Goal: Entertainment & Leisure: Consume media (video, audio)

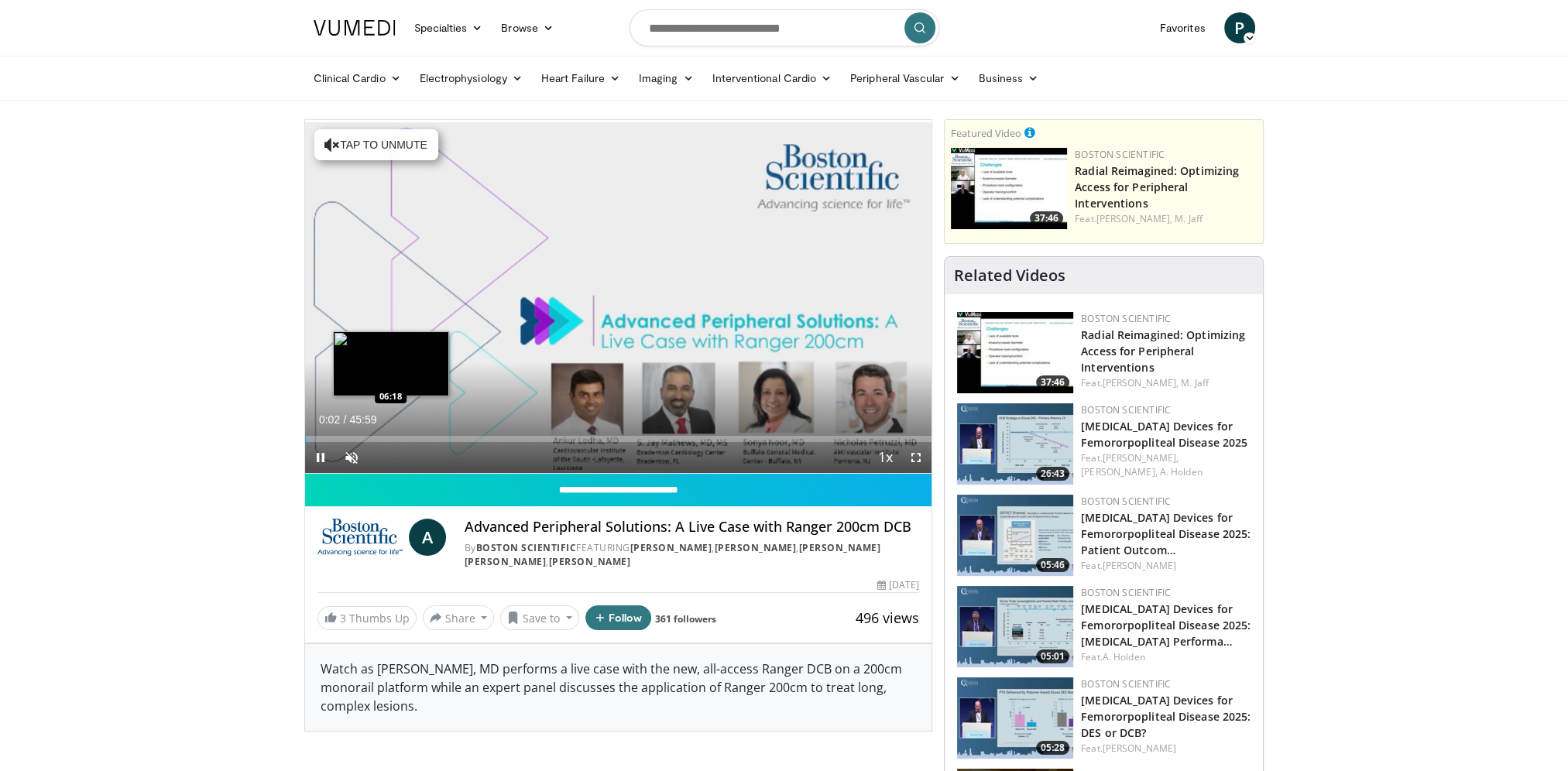
click at [388, 436] on div "Loaded : 1.44% 00:02 06:18" at bounding box center [618, 438] width 627 height 6
click at [341, 451] on span "Video Player" at bounding box center [351, 457] width 31 height 31
click at [332, 433] on div "Loaded : 16.90% 06:43 01:59" at bounding box center [618, 435] width 627 height 15
click at [347, 430] on div "Loaded : 6.16% 02:03 03:10" at bounding box center [618, 435] width 627 height 15
click at [357, 436] on div "Loaded : 9.35% 03:51 03:48" at bounding box center [618, 438] width 627 height 6
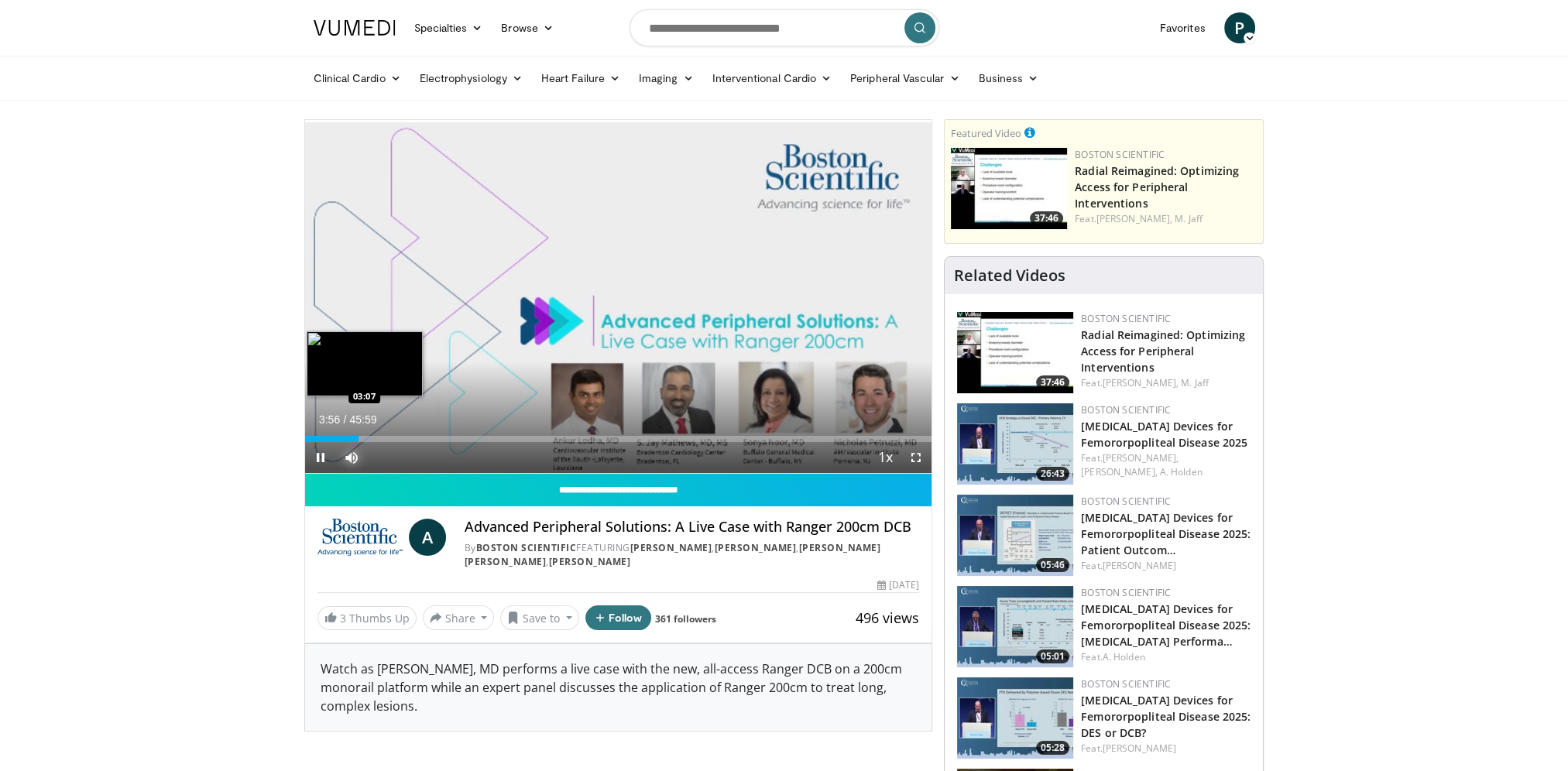
click at [348, 441] on div "03:57" at bounding box center [332, 438] width 55 height 6
click at [372, 436] on div "Loaded : 8.07% 03:14 04:59" at bounding box center [618, 438] width 627 height 6
click at [408, 429] on div "Loaded : 11.14% 04:59 07:36" at bounding box center [618, 435] width 627 height 15
click at [449, 425] on div "Current Time 7:43 / Duration 45:59" at bounding box center [618, 419] width 627 height 14
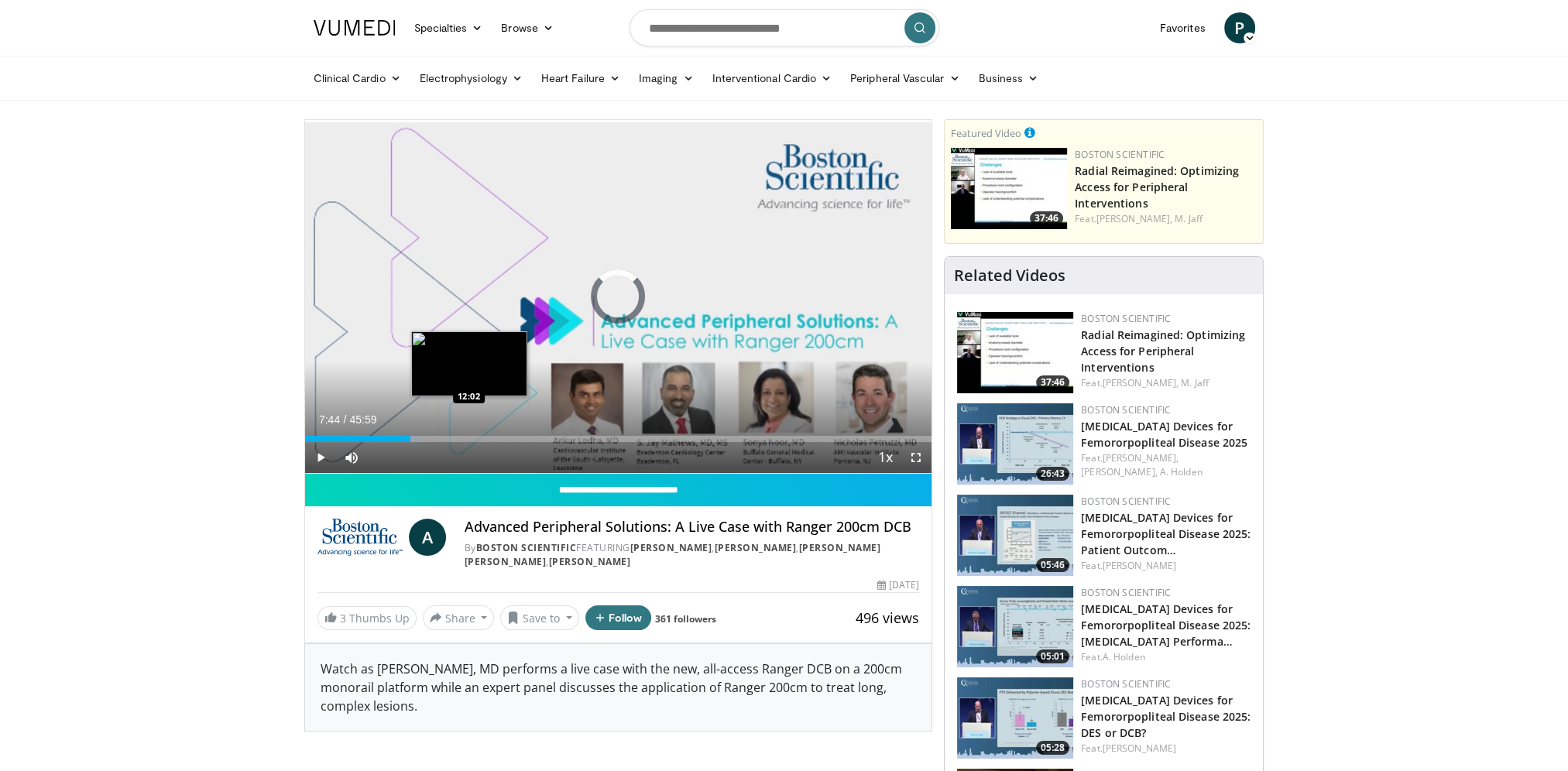
click at [468, 434] on div "Loaded : 18.33% 07:44 12:02" at bounding box center [618, 435] width 627 height 15
click at [482, 439] on div "Loaded : 26.24% 12:56 13:03" at bounding box center [618, 438] width 627 height 6
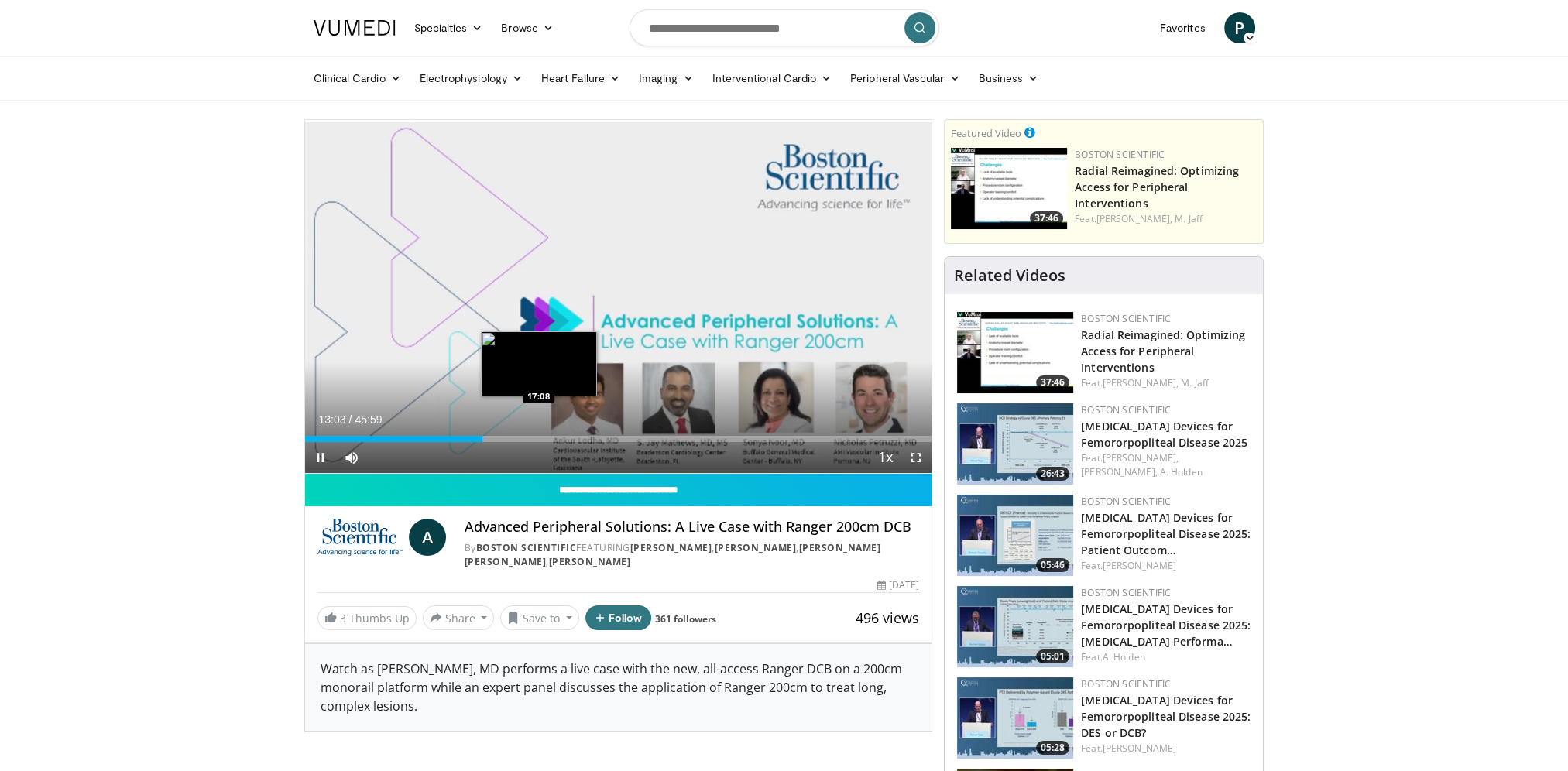
click at [538, 433] on div "Loaded : 29.12% 13:03 17:08" at bounding box center [618, 435] width 627 height 15
click at [593, 437] on div "Loaded : 39.51% 17:09 21:10" at bounding box center [618, 438] width 627 height 6
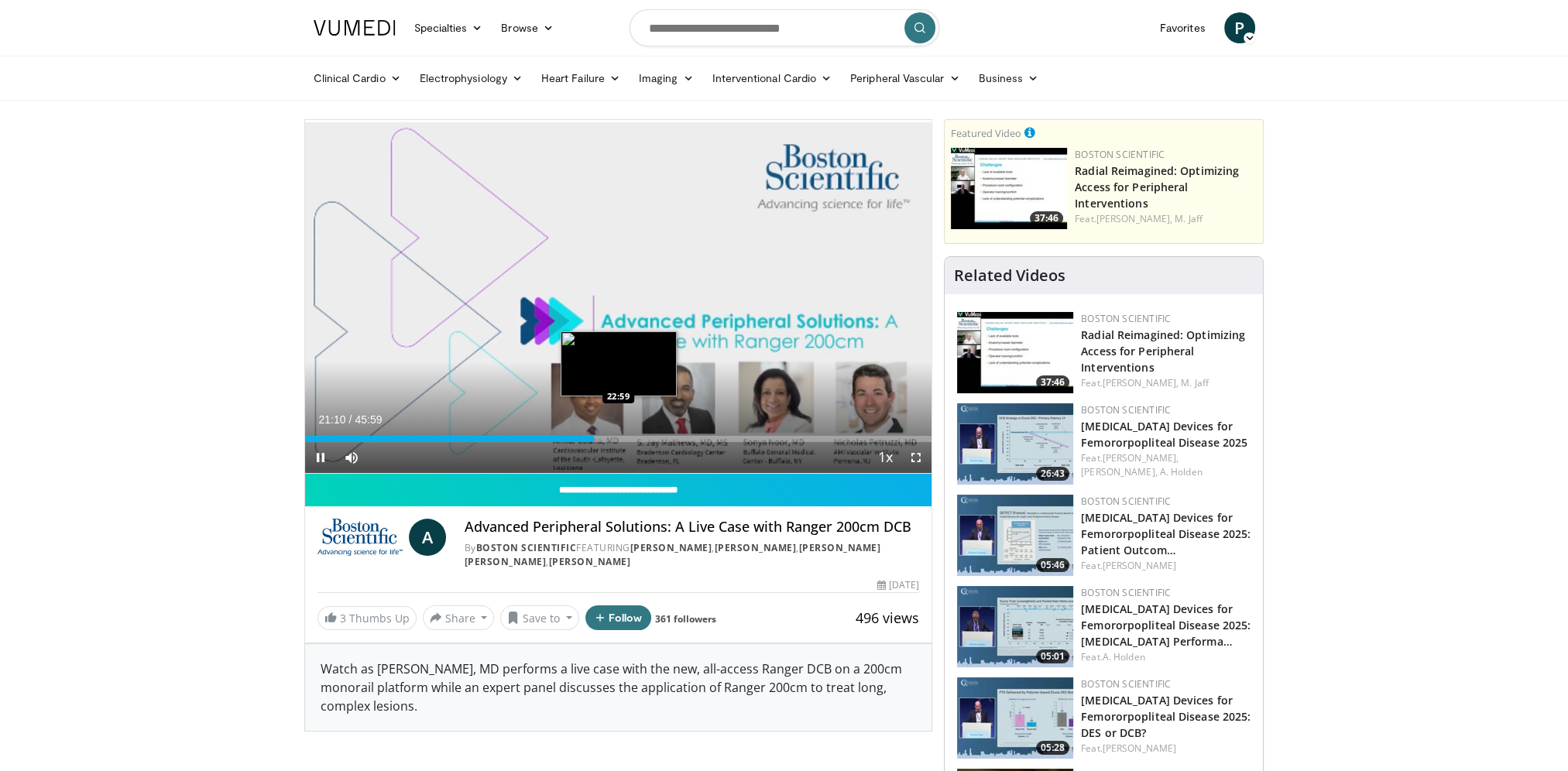
click at [622, 439] on div "Loaded : 47.48% 21:11 22:59" at bounding box center [618, 438] width 627 height 6
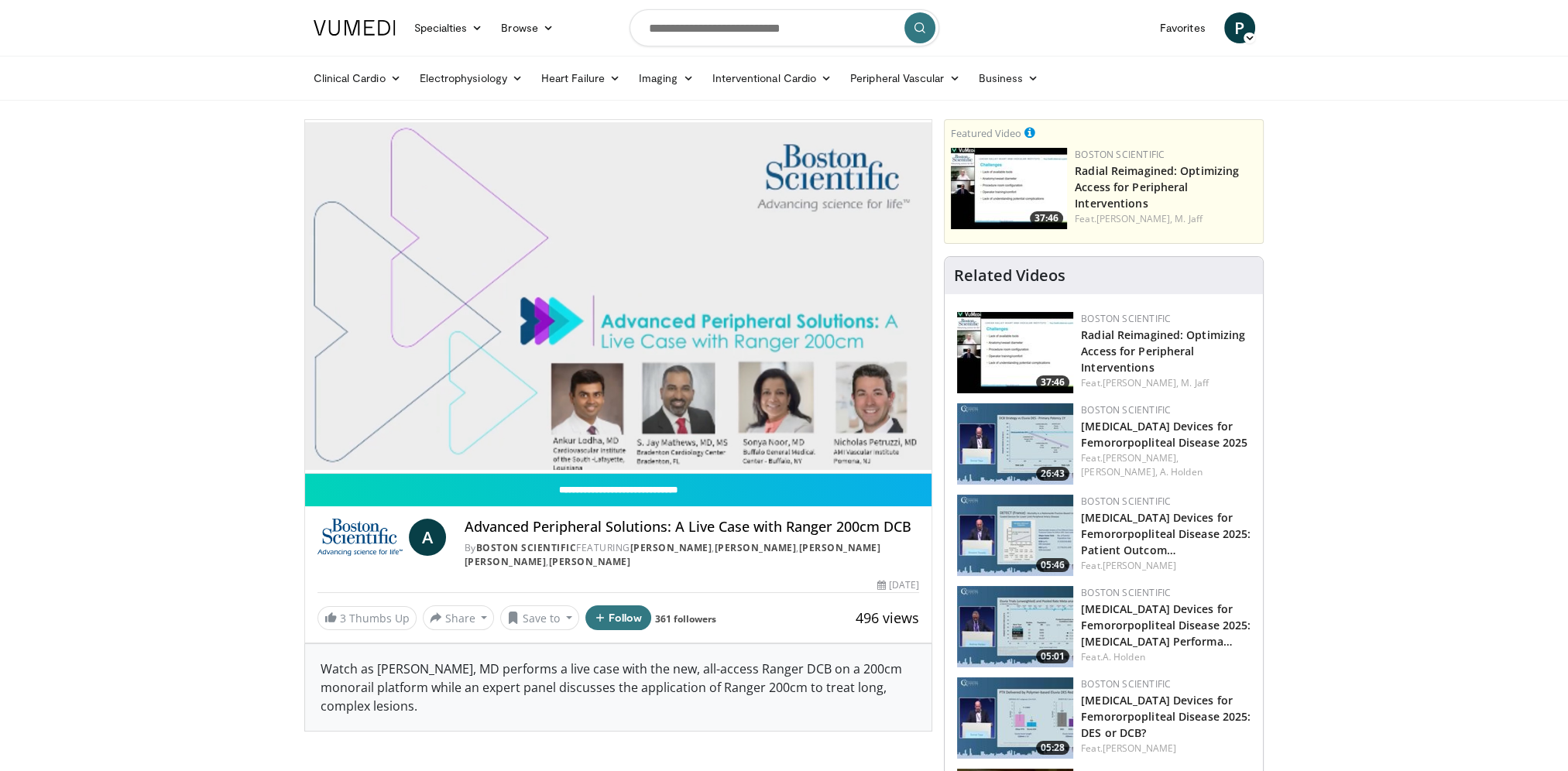
click at [663, 439] on div "10 seconds Tap to unmute" at bounding box center [618, 296] width 627 height 353
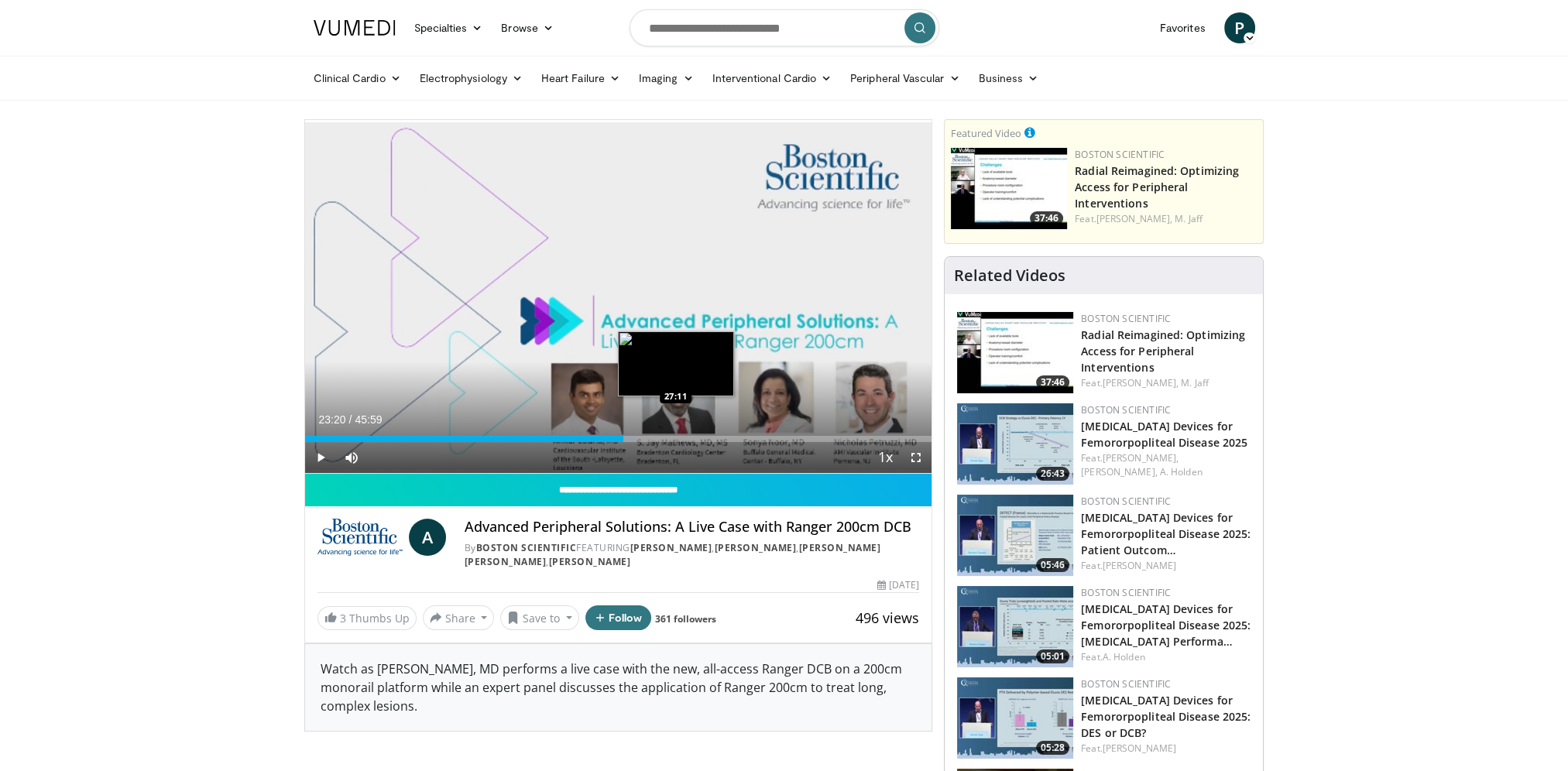
click at [675, 439] on div "Loaded : 52.85% 23:20 27:11" at bounding box center [618, 438] width 627 height 6
click at [727, 440] on div "Loaded : 61.12% 27:11 30:59" at bounding box center [618, 438] width 627 height 6
click at [706, 436] on div "30:59" at bounding box center [516, 438] width 423 height 6
click at [689, 439] on div "29:27" at bounding box center [506, 438] width 402 height 6
click at [657, 439] on div "28:09" at bounding box center [497, 438] width 384 height 6
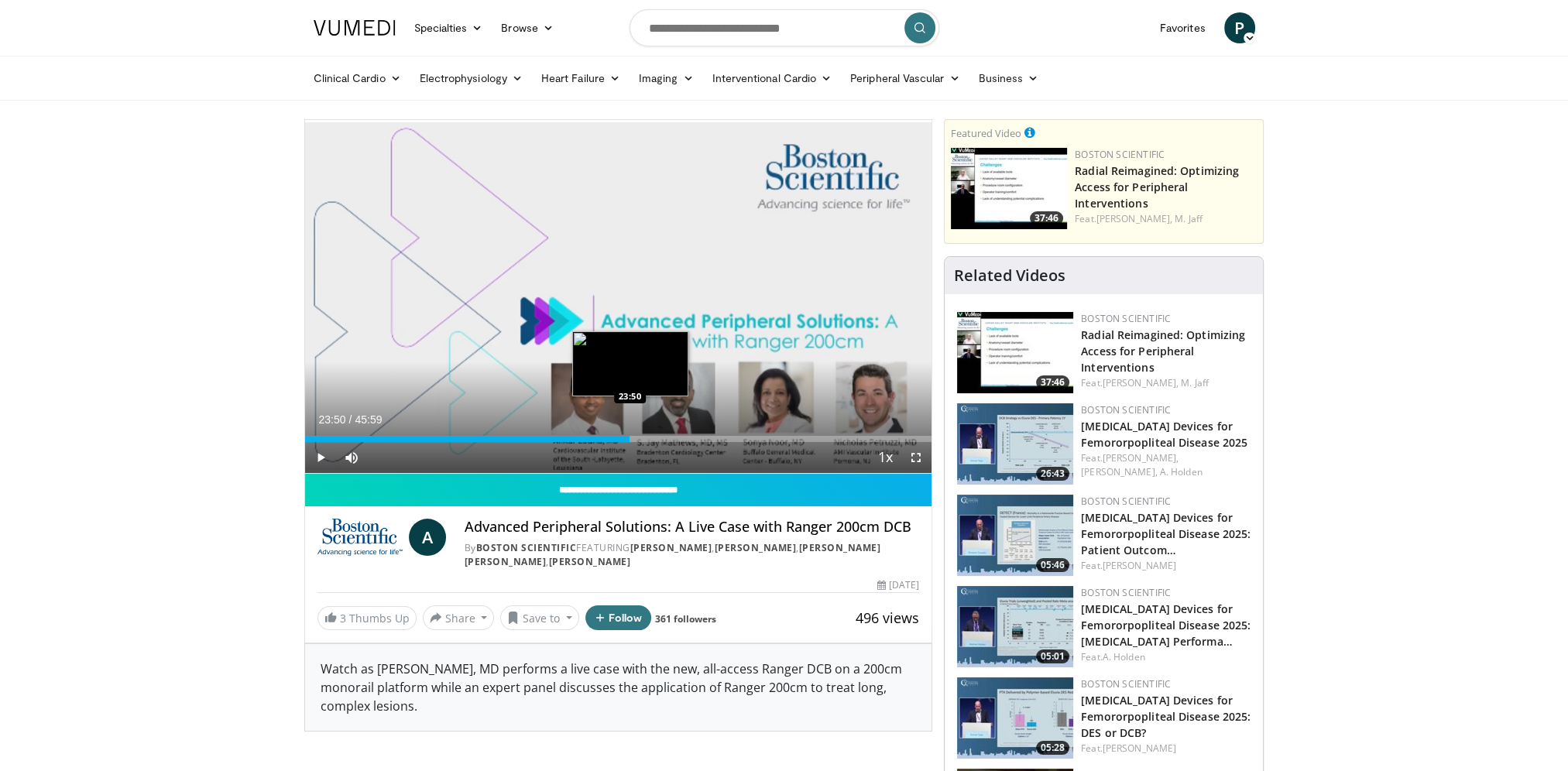
click at [628, 440] on div "25:53" at bounding box center [467, 438] width 325 height 6
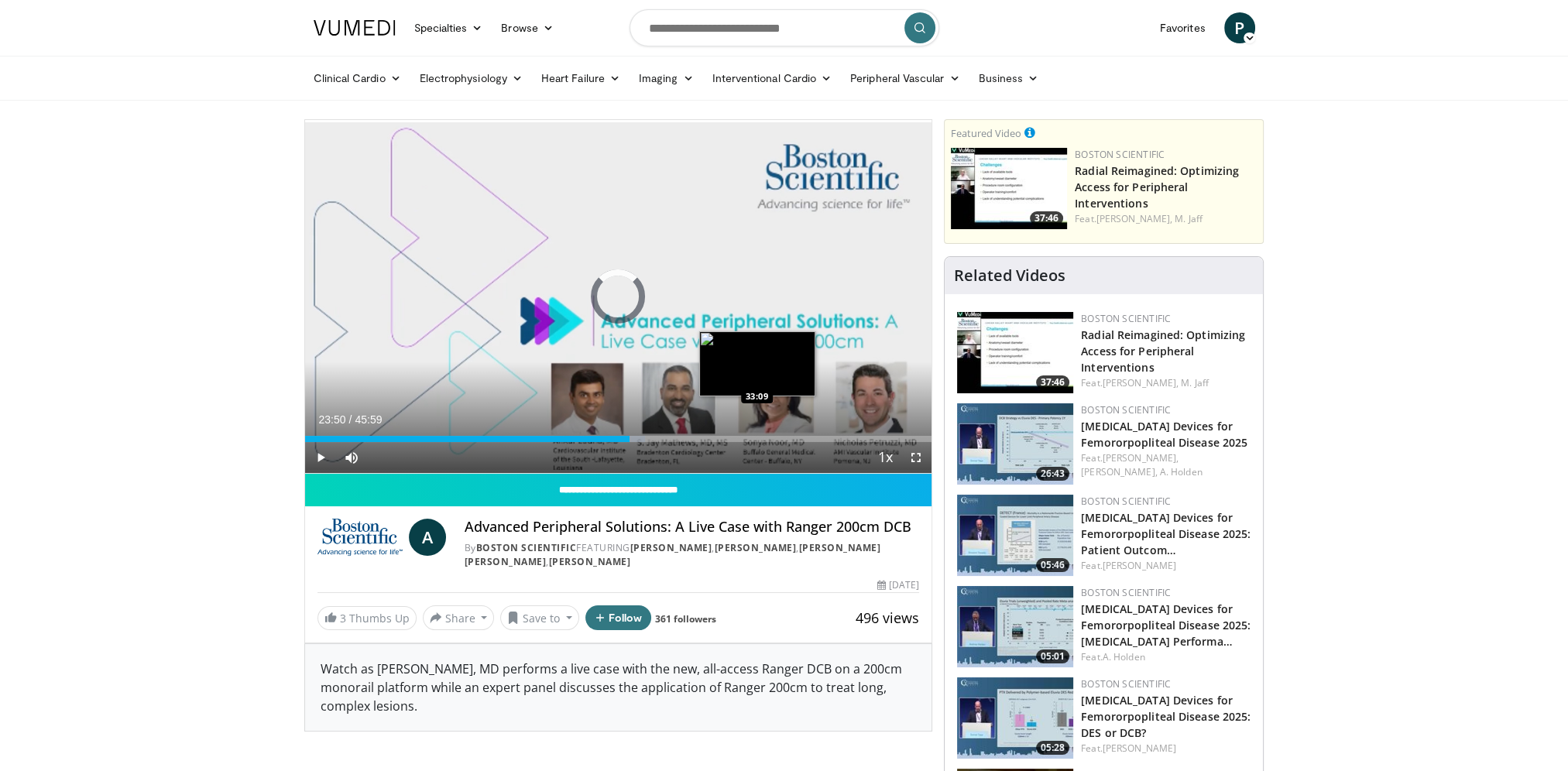
click at [756, 436] on div "Loaded : 54.29% 23:50 33:09" at bounding box center [618, 438] width 627 height 6
click at [783, 437] on div "Loaded : 0.00% 33:05 35:05" at bounding box center [618, 438] width 627 height 6
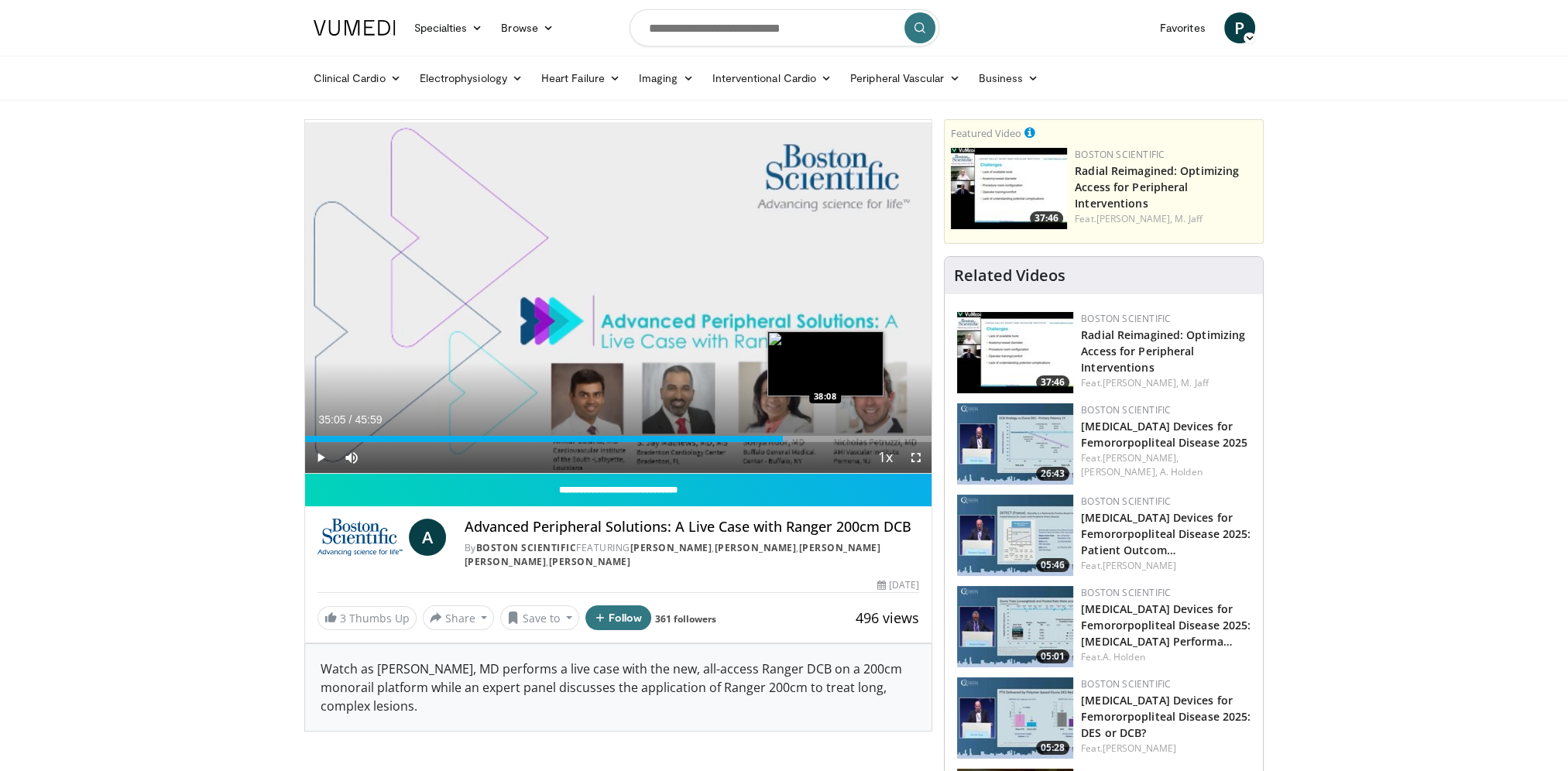
click at [830, 434] on div "Loaded : 77.93% 35:05 38:08" at bounding box center [618, 435] width 627 height 15
click at [858, 430] on div "Loaded : 85.57% 38:36 40:35" at bounding box center [618, 435] width 627 height 15
click at [865, 433] on div "Loaded : 89.89% 40:35 41:06" at bounding box center [618, 435] width 627 height 15
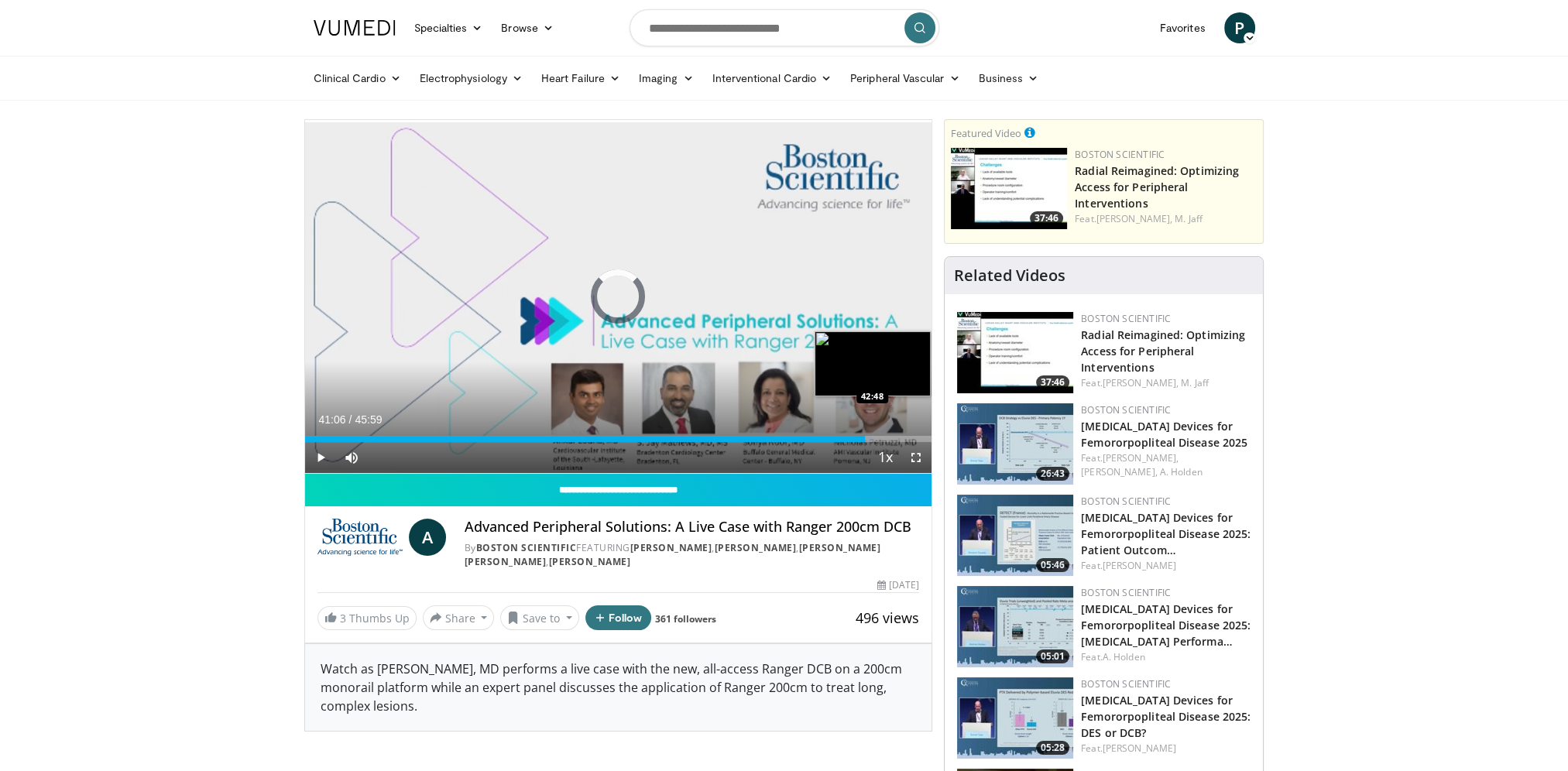
click at [888, 437] on div "Loaded : 90.60% 41:06 42:48" at bounding box center [618, 438] width 627 height 6
